Goal: Task Accomplishment & Management: Complete application form

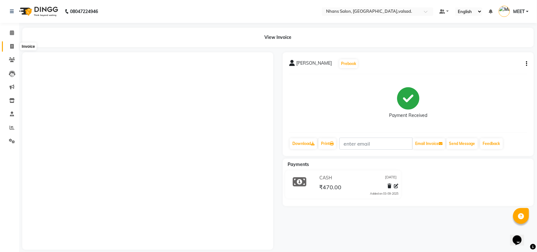
click at [13, 46] on icon at bounding box center [11, 46] width 3 height 5
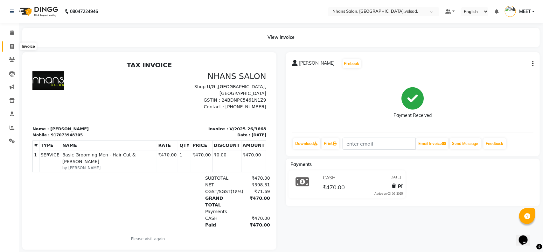
select select "3706"
select select "service"
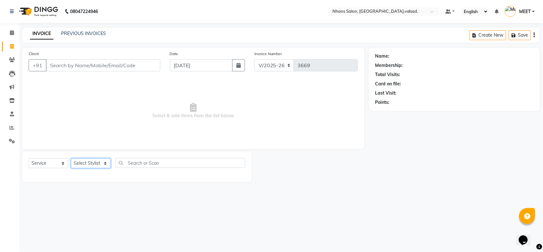
click at [101, 165] on select "Select Stylist" at bounding box center [91, 163] width 40 height 10
click at [101, 165] on select "Select Stylist [PERSON_NAME] DIVYA [PERSON_NAME] [PERSON_NAME] MEET OWAIS PALAK…" at bounding box center [91, 163] width 40 height 10
select select "79588"
click at [71, 158] on select "Select Stylist [PERSON_NAME] DIVYA [PERSON_NAME] [PERSON_NAME] MEET OWAIS PALAK…" at bounding box center [91, 163] width 40 height 10
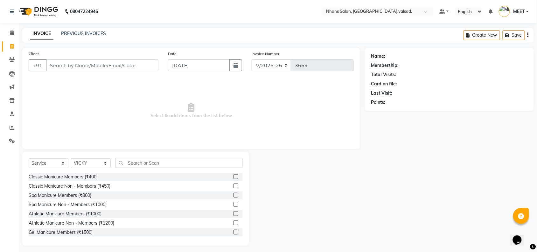
click at [148, 156] on div "Select Service Product Membership Package Voucher Prepaid Gift Card Select Styl…" at bounding box center [135, 198] width 227 height 94
click at [148, 166] on input "text" at bounding box center [178, 163] width 127 height 10
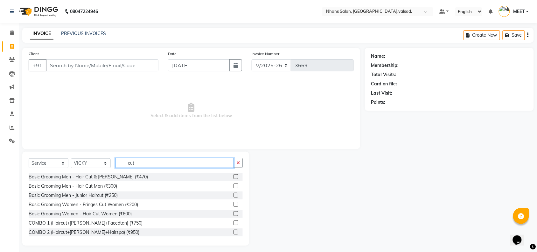
type input "cut"
click at [0, 95] on li "Inventory" at bounding box center [9, 101] width 19 height 14
click at [105, 177] on div "Basic Grooming Men - Hair Cut & [PERSON_NAME] (₹470)" at bounding box center [88, 176] width 119 height 7
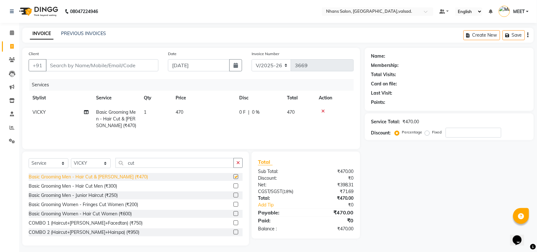
checkbox input "false"
click at [112, 65] on input "Client" at bounding box center [102, 65] width 113 height 12
type input "8"
type input "0"
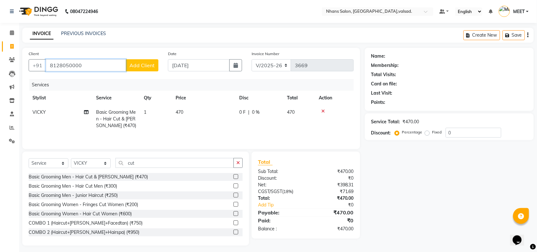
type input "8128050000"
click at [149, 66] on span "Add Client" at bounding box center [141, 65] width 25 height 6
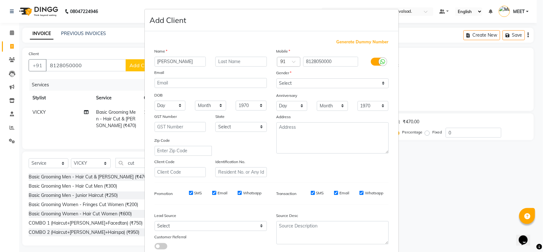
type input "[PERSON_NAME]"
click at [293, 81] on select "Select [DEMOGRAPHIC_DATA] [DEMOGRAPHIC_DATA] Other Prefer Not To Say" at bounding box center [332, 83] width 112 height 10
select select "[DEMOGRAPHIC_DATA]"
click at [276, 78] on select "Select [DEMOGRAPHIC_DATA] [DEMOGRAPHIC_DATA] Other Prefer Not To Say" at bounding box center [332, 83] width 112 height 10
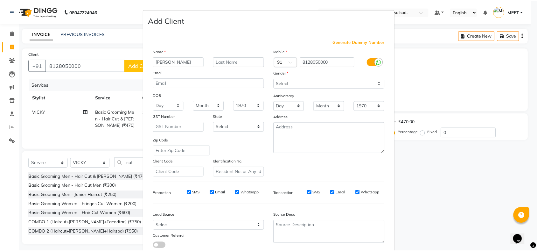
scroll to position [40, 0]
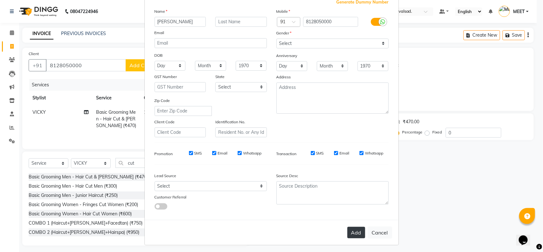
click at [355, 229] on button "Add" at bounding box center [356, 232] width 18 height 11
select select
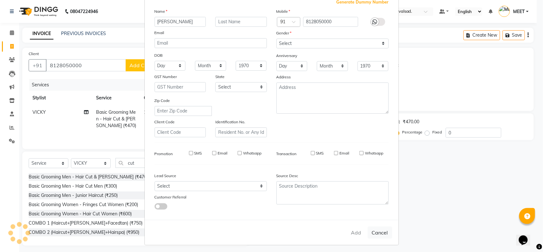
select select
checkbox input "false"
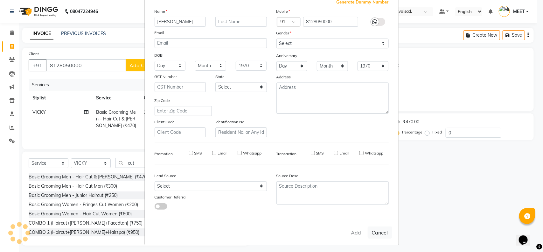
checkbox input "false"
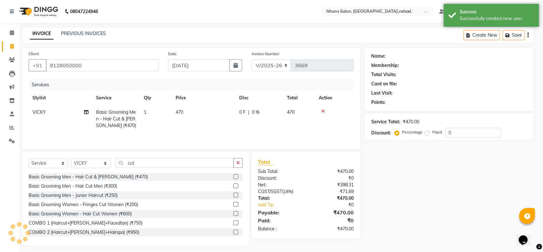
select select "1: Object"
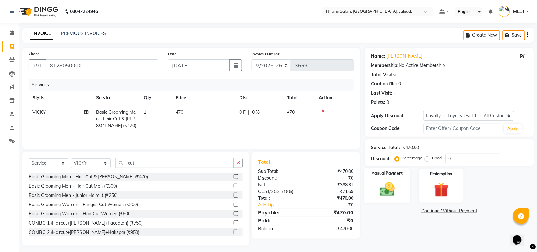
click at [383, 175] on label "Manual Payment" at bounding box center [387, 173] width 32 height 6
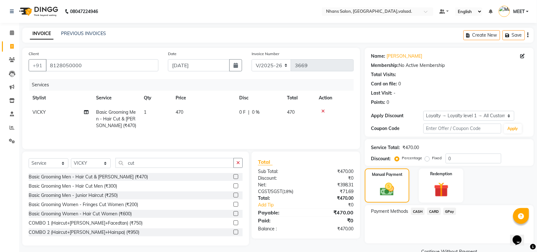
click at [419, 211] on span "CASH" at bounding box center [418, 210] width 14 height 7
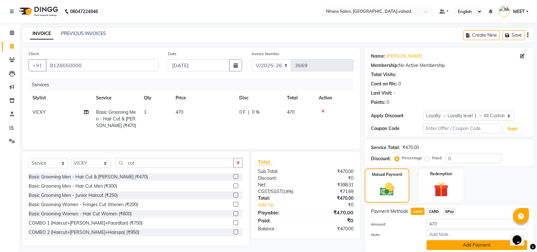
click at [473, 244] on button "Add Payment" at bounding box center [477, 245] width 101 height 10
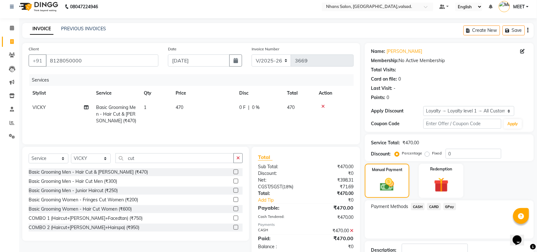
scroll to position [51, 0]
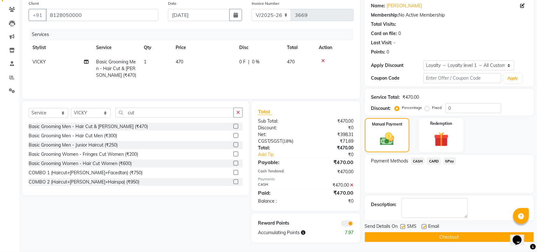
click at [452, 235] on button "Checkout" at bounding box center [449, 237] width 169 height 10
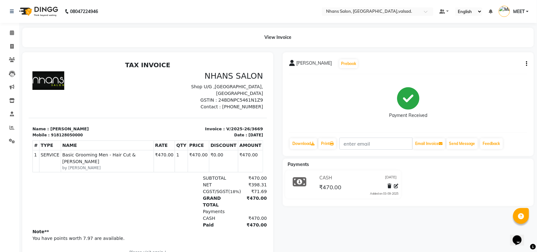
scroll to position [26, 0]
